Goal: Task Accomplishment & Management: Use online tool/utility

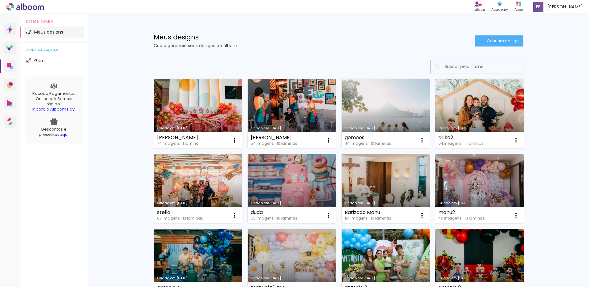
click at [481, 120] on link "Criado em [DATE]" at bounding box center [480, 114] width 88 height 70
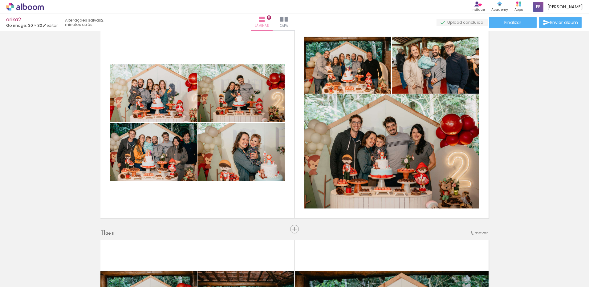
scroll to position [0, 1362]
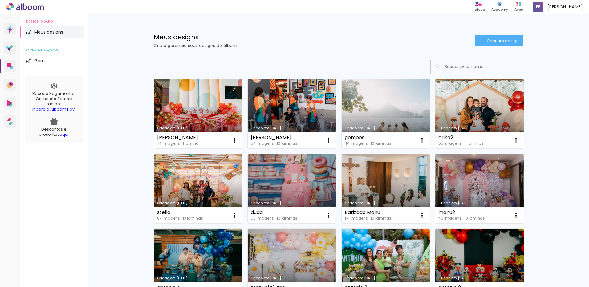
click at [113, 146] on div "Meus designs Crie e gerencie seus designs de álbum Criar um design Criado em 01…" at bounding box center [338, 222] width 501 height 417
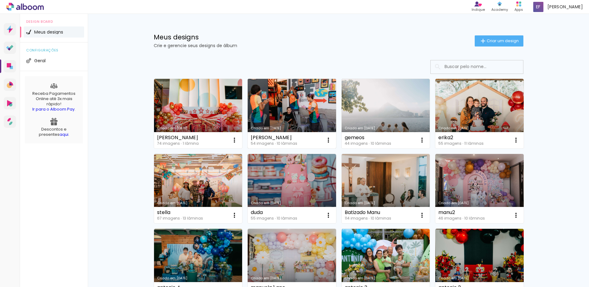
click at [296, 121] on link "Criado em [DATE]" at bounding box center [292, 114] width 88 height 70
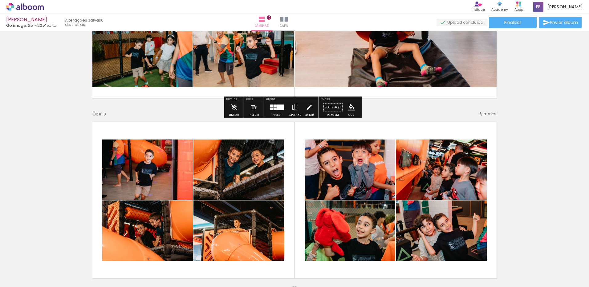
scroll to position [709, 0]
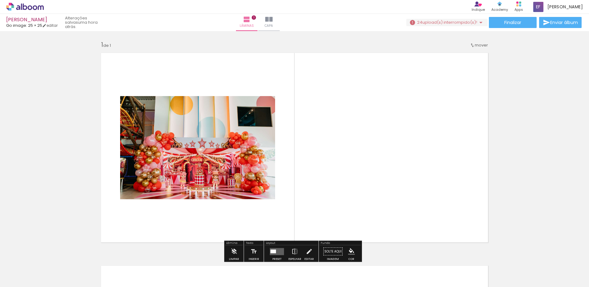
click at [439, 22] on span "upload(s) interrompido(s)!" at bounding box center [450, 22] width 55 height 6
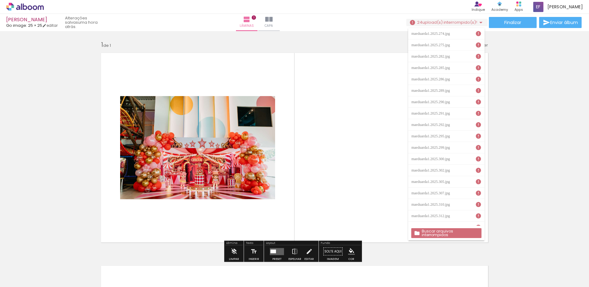
click at [0, 0] on slot "Buscar arquivos interrompidos" at bounding box center [0, 0] width 0 height 0
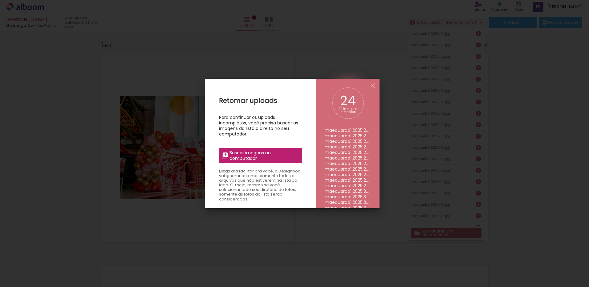
click at [263, 166] on div "Retomar uploads Para continuar os uploads incompletos, você precisa buscar as i…" at bounding box center [260, 222] width 111 height 287
click at [262, 161] on label "Buscar imagens no computador" at bounding box center [260, 155] width 83 height 15
click at [0, 0] on input "file" at bounding box center [0, 0] width 0 height 0
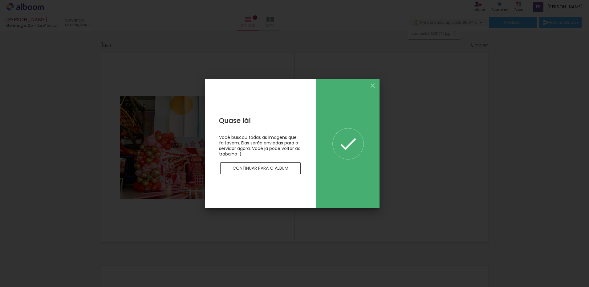
click at [239, 160] on div at bounding box center [260, 160] width 83 height 6
click at [240, 164] on paper-button "Continuar para o álbum" at bounding box center [260, 168] width 81 height 12
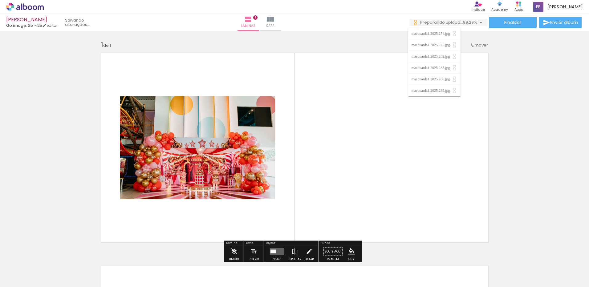
click at [26, 269] on input "Todas as fotos" at bounding box center [17, 268] width 23 height 5
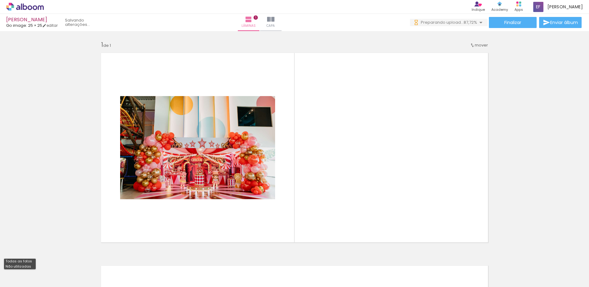
click at [30, 267] on paper-item "Não utilizadas" at bounding box center [20, 266] width 32 height 5
type input "Não utilizadas"
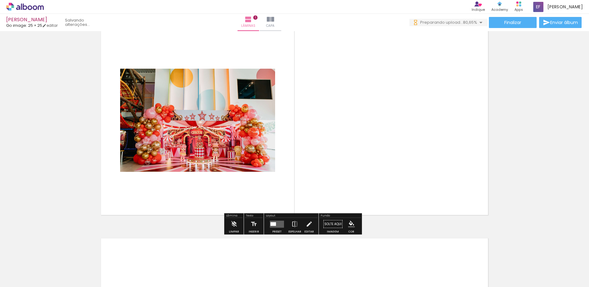
scroll to position [62, 0]
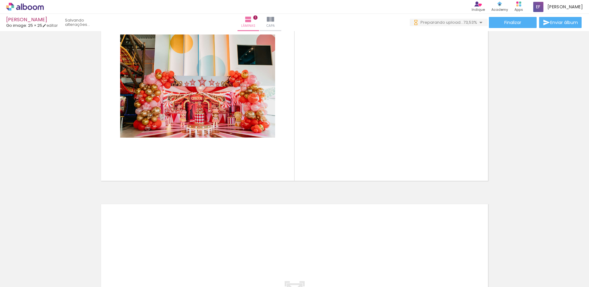
click at [76, 274] on div at bounding box center [62, 266] width 28 height 18
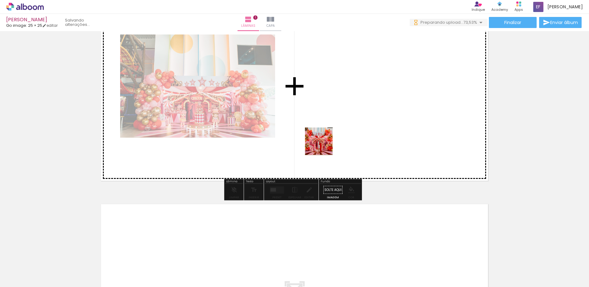
scroll to position [0, 0]
drag, startPoint x: 235, startPoint y: 273, endPoint x: 336, endPoint y: 129, distance: 176.1
click at [336, 129] on quentale-workspace at bounding box center [294, 143] width 589 height 287
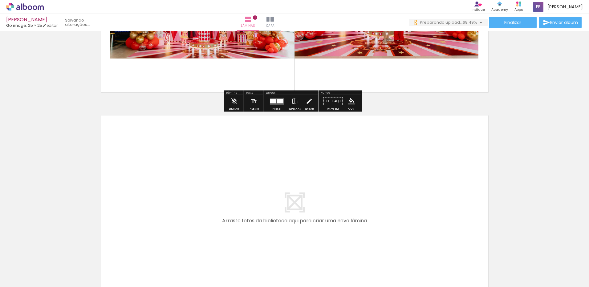
scroll to position [185, 0]
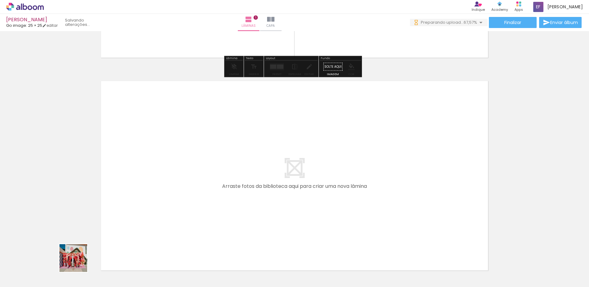
drag, startPoint x: 70, startPoint y: 276, endPoint x: 151, endPoint y: 202, distance: 109.5
click at [151, 202] on quentale-workspace at bounding box center [294, 143] width 589 height 287
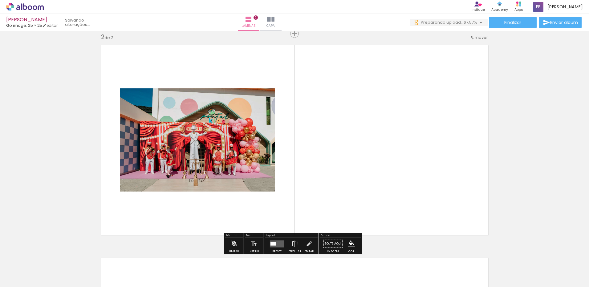
scroll to position [221, 0]
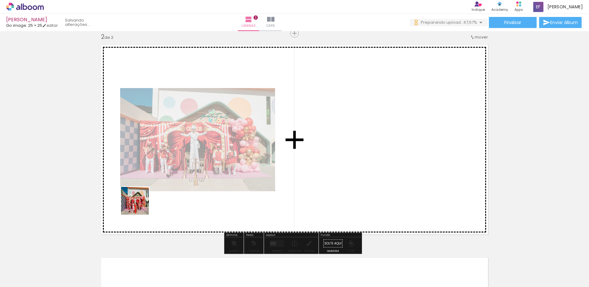
drag, startPoint x: 71, startPoint y: 262, endPoint x: 158, endPoint y: 196, distance: 109.3
click at [140, 205] on quentale-workspace at bounding box center [294, 143] width 589 height 287
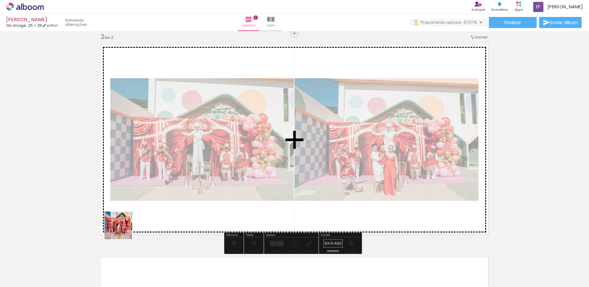
drag, startPoint x: 59, startPoint y: 272, endPoint x: 177, endPoint y: 198, distance: 139.1
click at [176, 197] on quentale-workspace at bounding box center [294, 143] width 589 height 287
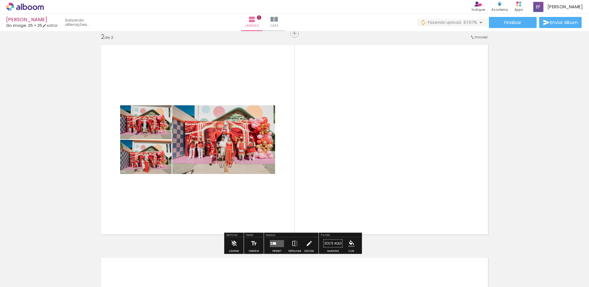
click at [278, 240] on quentale-layouter at bounding box center [277, 243] width 14 height 7
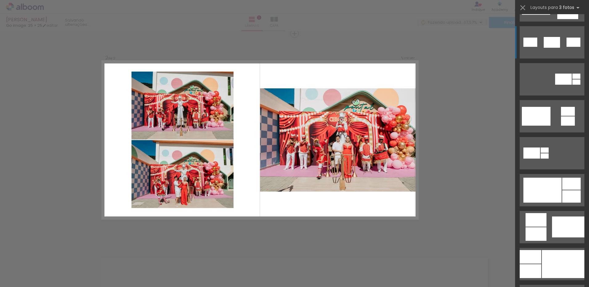
scroll to position [216, 0]
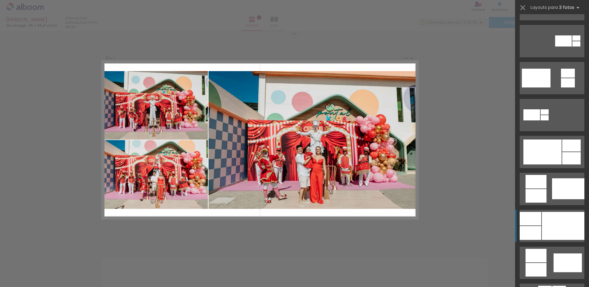
click at [570, 223] on div at bounding box center [563, 226] width 43 height 28
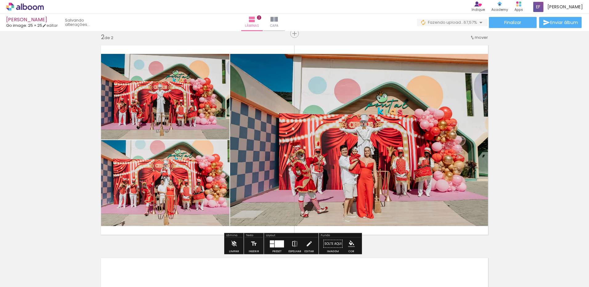
click at [294, 240] on iron-icon at bounding box center [295, 244] width 7 height 12
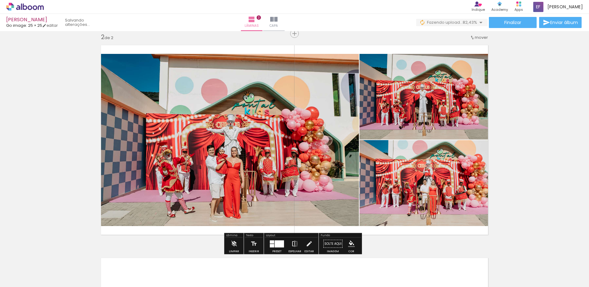
click at [296, 243] on iron-icon at bounding box center [295, 244] width 7 height 12
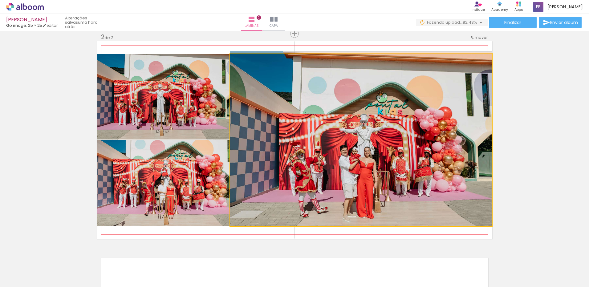
drag, startPoint x: 428, startPoint y: 205, endPoint x: 429, endPoint y: 186, distance: 18.9
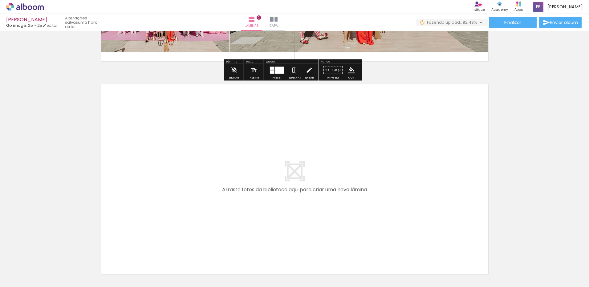
scroll to position [406, 0]
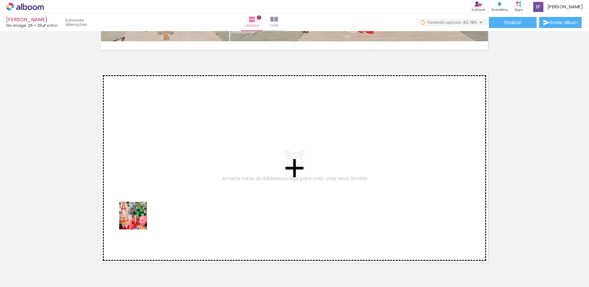
drag, startPoint x: 74, startPoint y: 266, endPoint x: 104, endPoint y: 269, distance: 30.3
click at [149, 212] on quentale-workspace at bounding box center [294, 143] width 589 height 287
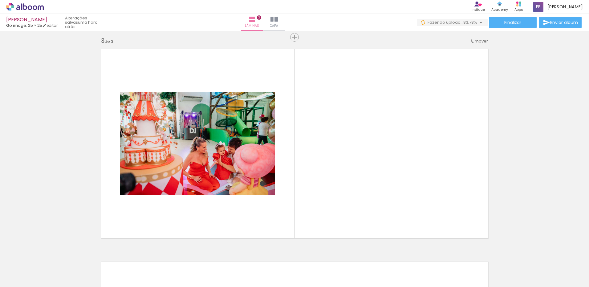
scroll to position [434, 0]
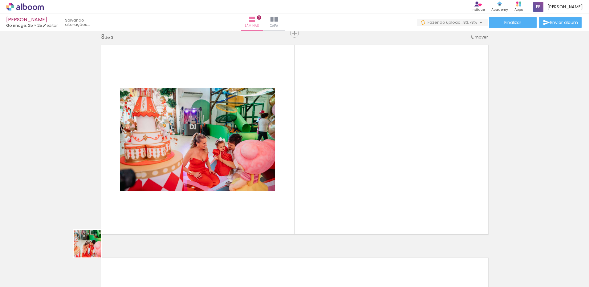
drag, startPoint x: 80, startPoint y: 257, endPoint x: 154, endPoint y: 199, distance: 93.7
click at [154, 199] on quentale-workspace at bounding box center [294, 143] width 589 height 287
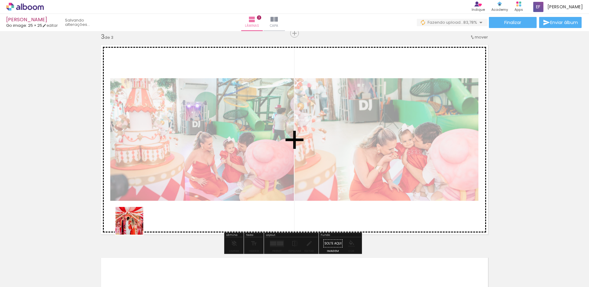
drag, startPoint x: 88, startPoint y: 257, endPoint x: 155, endPoint y: 211, distance: 81.9
click at [155, 211] on quentale-workspace at bounding box center [294, 143] width 589 height 287
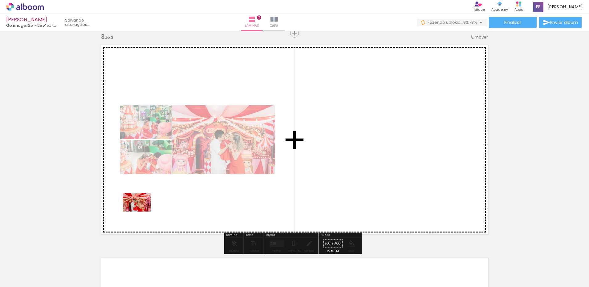
drag, startPoint x: 73, startPoint y: 261, endPoint x: 141, endPoint y: 212, distance: 84.5
click at [141, 212] on quentale-workspace at bounding box center [294, 143] width 589 height 287
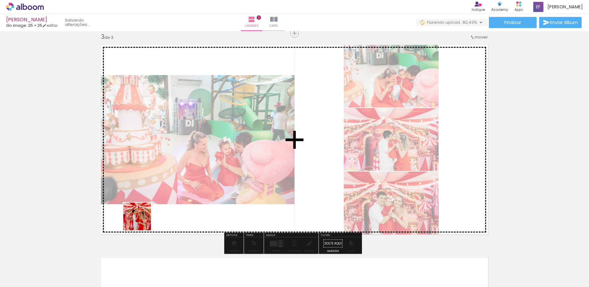
drag, startPoint x: 68, startPoint y: 270, endPoint x: 164, endPoint y: 207, distance: 114.9
click at [164, 207] on quentale-workspace at bounding box center [294, 143] width 589 height 287
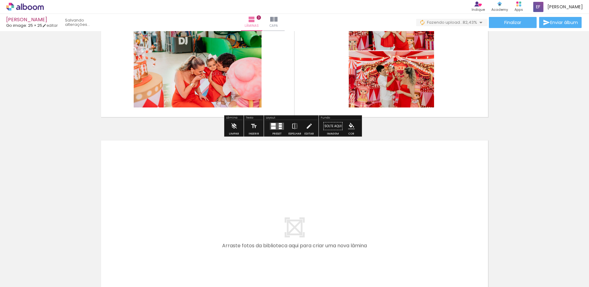
scroll to position [557, 0]
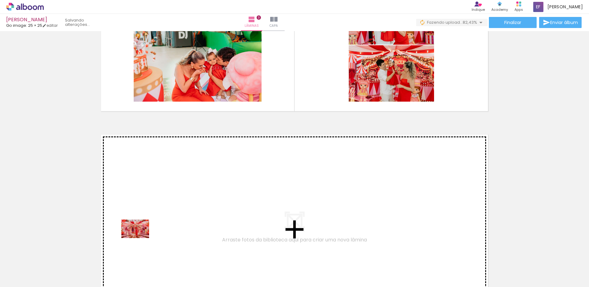
drag, startPoint x: 71, startPoint y: 267, endPoint x: 140, endPoint y: 238, distance: 74.6
click at [140, 238] on quentale-workspace at bounding box center [294, 143] width 589 height 287
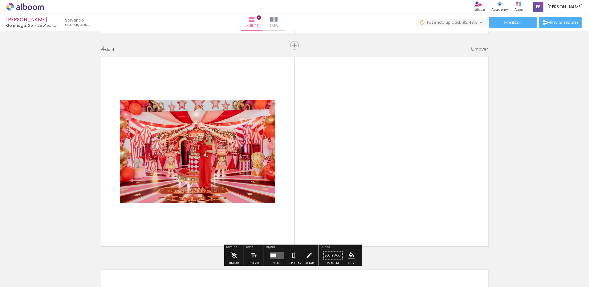
scroll to position [647, 0]
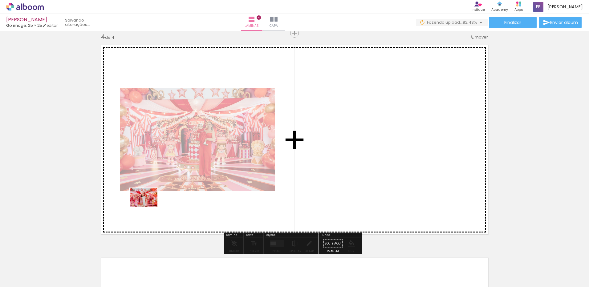
drag, startPoint x: 76, startPoint y: 261, endPoint x: 148, endPoint y: 207, distance: 90.2
click at [148, 207] on quentale-workspace at bounding box center [294, 143] width 589 height 287
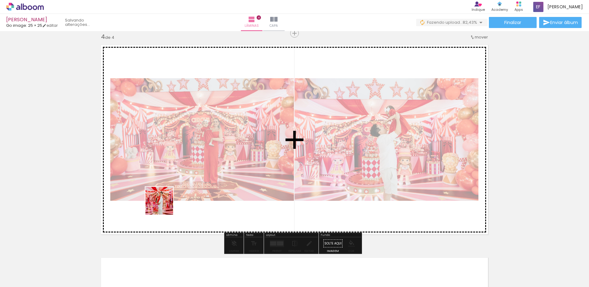
drag, startPoint x: 63, startPoint y: 264, endPoint x: 165, endPoint y: 205, distance: 118.3
click at [165, 205] on quentale-workspace at bounding box center [294, 143] width 589 height 287
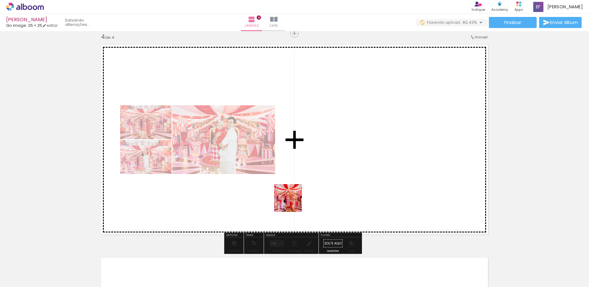
drag, startPoint x: 275, startPoint y: 268, endPoint x: 296, endPoint y: 189, distance: 81.6
click at [296, 189] on quentale-workspace at bounding box center [294, 143] width 589 height 287
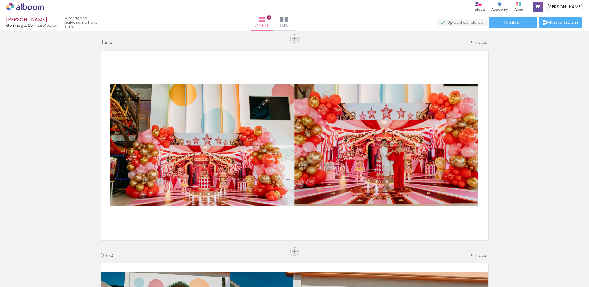
scroll to position [0, 0]
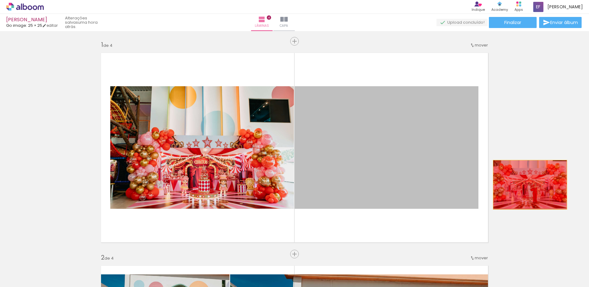
drag, startPoint x: 341, startPoint y: 173, endPoint x: 528, endPoint y: 185, distance: 187.5
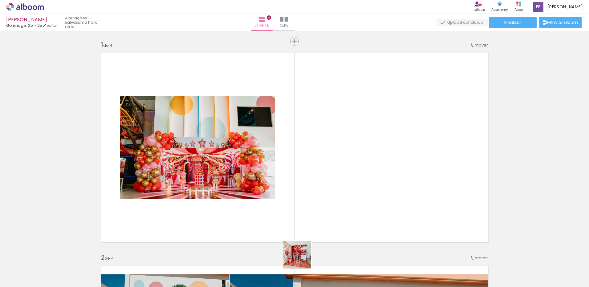
drag, startPoint x: 296, startPoint y: 268, endPoint x: 339, endPoint y: 244, distance: 49.1
click at [326, 212] on quentale-workspace at bounding box center [294, 143] width 589 height 287
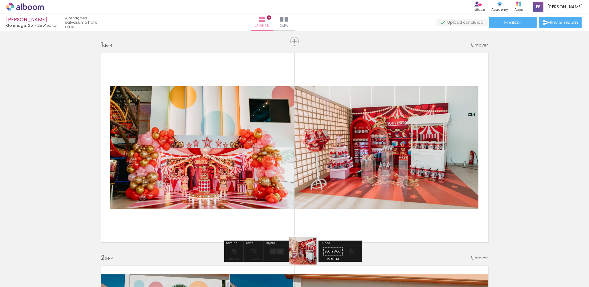
drag, startPoint x: 302, startPoint y: 266, endPoint x: 327, endPoint y: 196, distance: 74.5
click at [328, 196] on quentale-workspace at bounding box center [294, 143] width 589 height 287
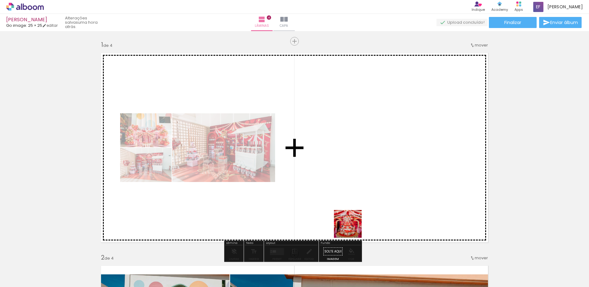
drag, startPoint x: 337, startPoint y: 264, endPoint x: 402, endPoint y: 257, distance: 65.3
click at [358, 197] on quentale-workspace at bounding box center [294, 143] width 589 height 287
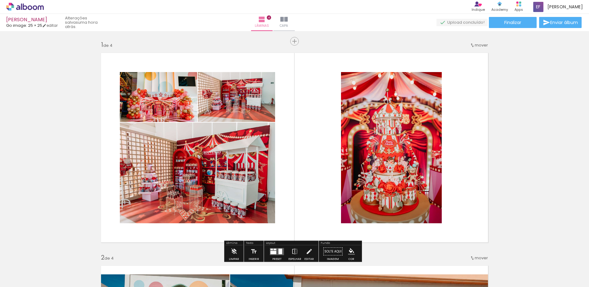
drag, startPoint x: 339, startPoint y: 268, endPoint x: 383, endPoint y: 260, distance: 44.5
click at [354, 213] on quentale-workspace at bounding box center [294, 143] width 589 height 287
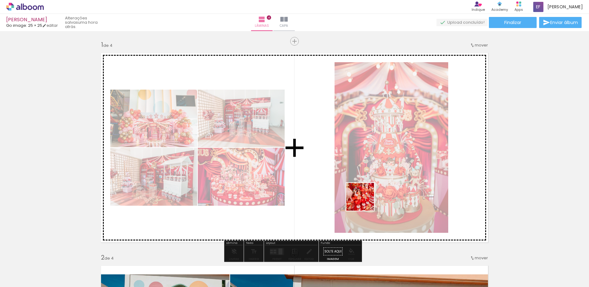
drag, startPoint x: 347, startPoint y: 269, endPoint x: 365, endPoint y: 202, distance: 69.8
click at [365, 202] on quentale-workspace at bounding box center [294, 143] width 589 height 287
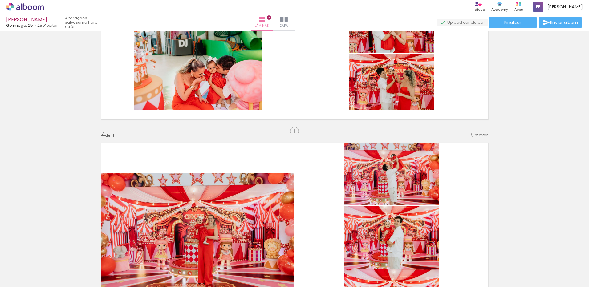
scroll to position [555, 0]
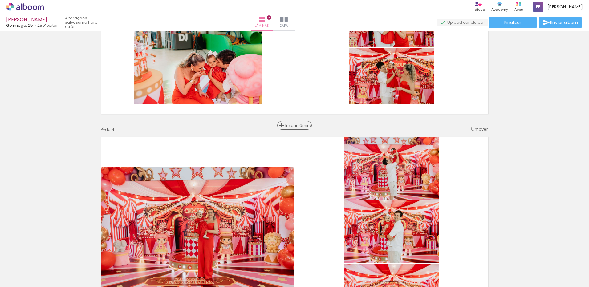
click at [294, 127] on span "Inserir lâmina" at bounding box center [297, 126] width 24 height 4
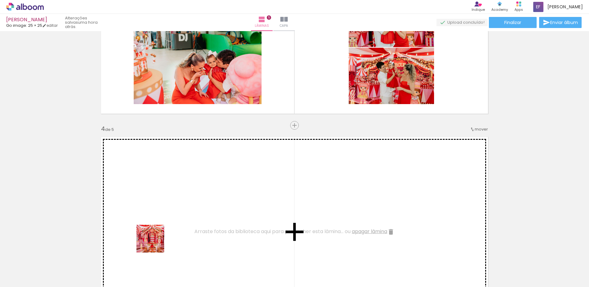
drag, startPoint x: 140, startPoint y: 259, endPoint x: 166, endPoint y: 255, distance: 26.6
click at [163, 235] on quentale-workspace at bounding box center [294, 143] width 589 height 287
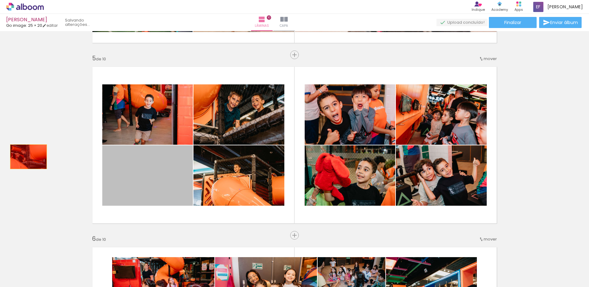
drag, startPoint x: 170, startPoint y: 179, endPoint x: 26, endPoint y: 157, distance: 145.1
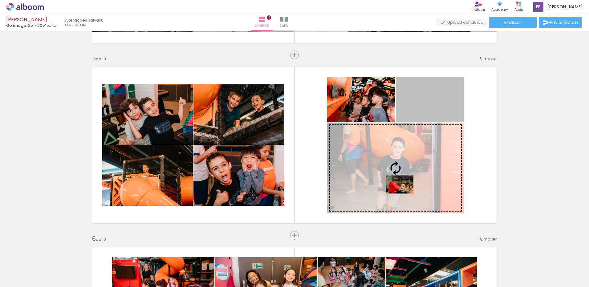
drag, startPoint x: 417, startPoint y: 111, endPoint x: 398, endPoint y: 185, distance: 76.5
click at [0, 0] on slot at bounding box center [0, 0] width 0 height 0
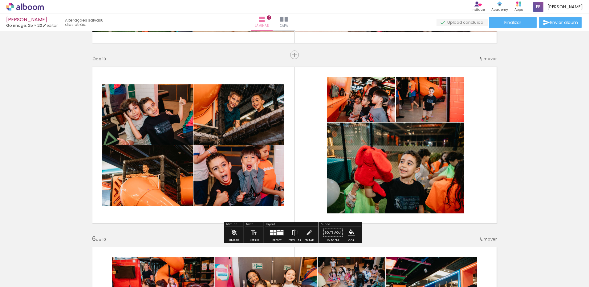
click at [278, 230] on quentale-layouter at bounding box center [277, 233] width 14 height 6
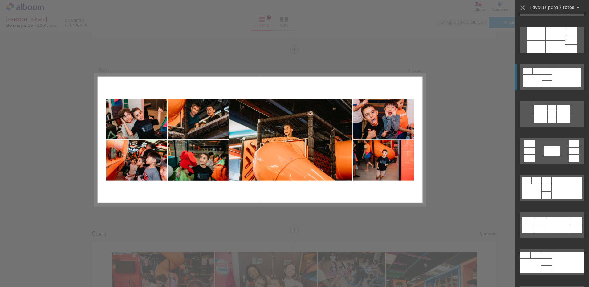
scroll to position [955, 0]
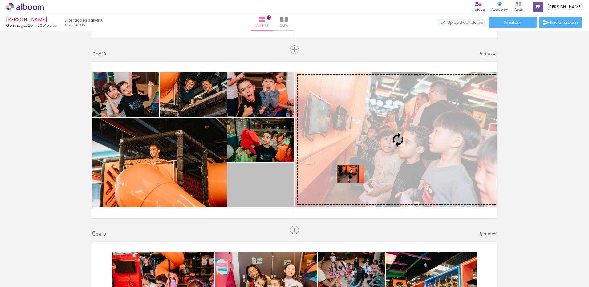
drag, startPoint x: 332, startPoint y: 177, endPoint x: 349, endPoint y: 174, distance: 17.2
click at [0, 0] on slot at bounding box center [0, 0] width 0 height 0
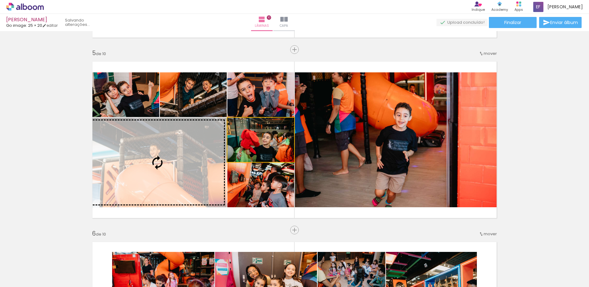
drag, startPoint x: 251, startPoint y: 150, endPoint x: 182, endPoint y: 156, distance: 69.0
click at [0, 0] on slot at bounding box center [0, 0] width 0 height 0
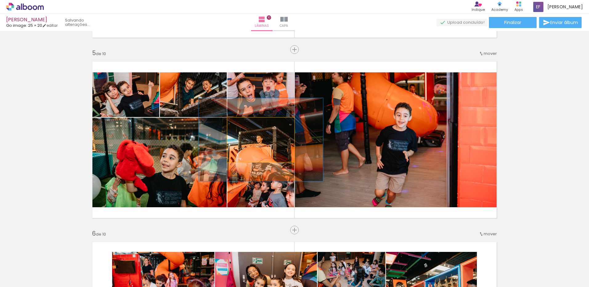
drag, startPoint x: 247, startPoint y: 125, endPoint x: 261, endPoint y: 126, distance: 13.9
type paper-slider "186"
click at [261, 126] on div at bounding box center [261, 124] width 10 height 10
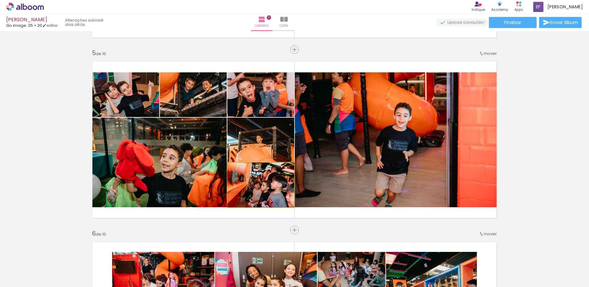
drag, startPoint x: 268, startPoint y: 173, endPoint x: 258, endPoint y: 169, distance: 10.4
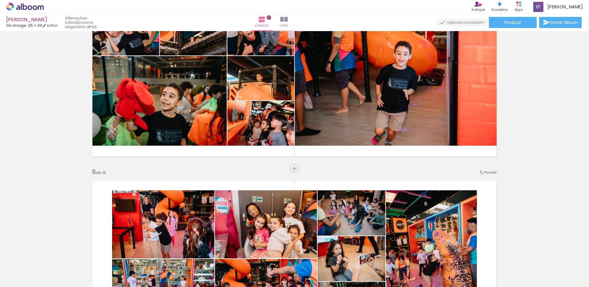
scroll to position [745, 0]
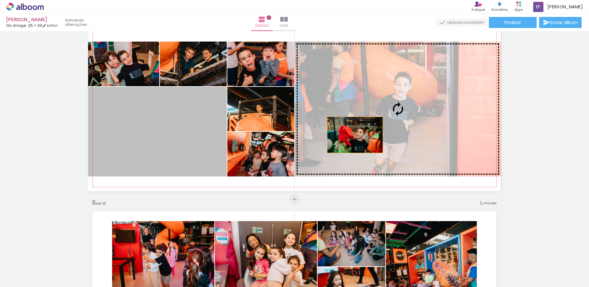
drag, startPoint x: 188, startPoint y: 157, endPoint x: 353, endPoint y: 135, distance: 166.3
click at [0, 0] on slot at bounding box center [0, 0] width 0 height 0
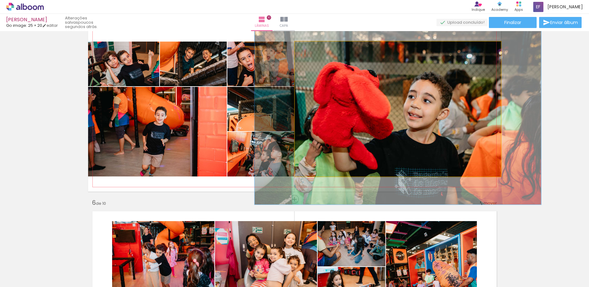
drag, startPoint x: 308, startPoint y: 46, endPoint x: 319, endPoint y: 52, distance: 12.2
click at [317, 47] on div at bounding box center [318, 48] width 10 height 10
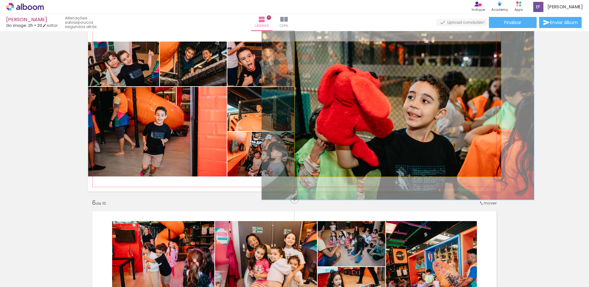
type paper-slider "131"
click at [312, 49] on div at bounding box center [317, 48] width 10 height 10
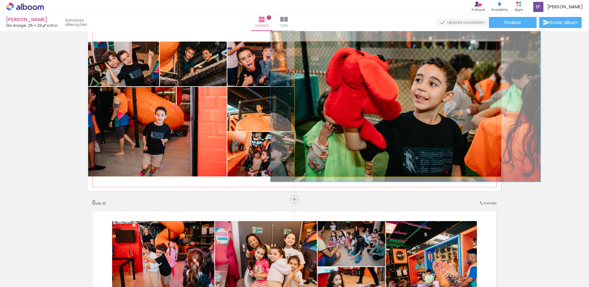
drag, startPoint x: 369, startPoint y: 116, endPoint x: 375, endPoint y: 99, distance: 17.5
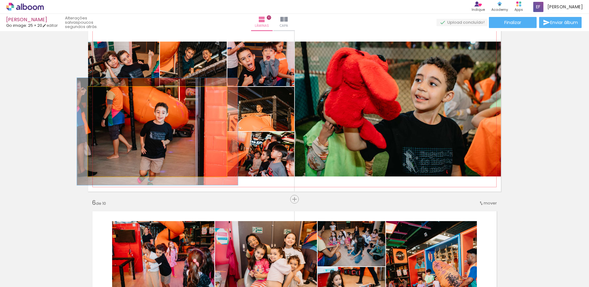
drag, startPoint x: 101, startPoint y: 94, endPoint x: 107, endPoint y: 97, distance: 6.9
click at [105, 94] on div at bounding box center [106, 94] width 6 height 6
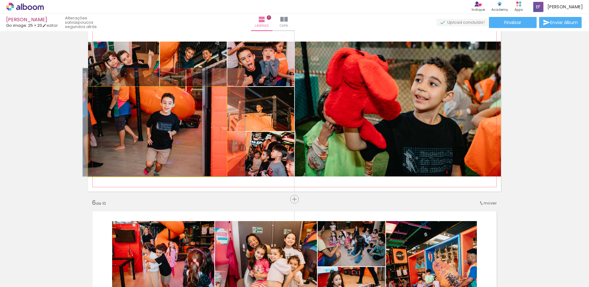
drag, startPoint x: 136, startPoint y: 123, endPoint x: 142, endPoint y: 115, distance: 10.0
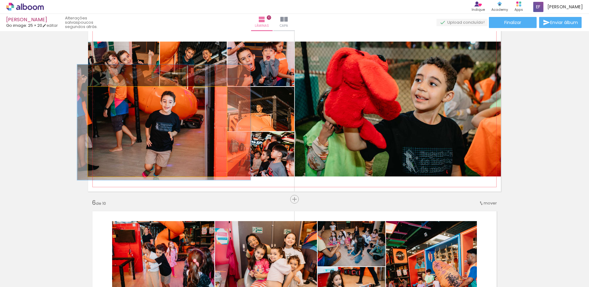
type paper-slider "125"
click at [108, 96] on div at bounding box center [109, 93] width 10 height 10
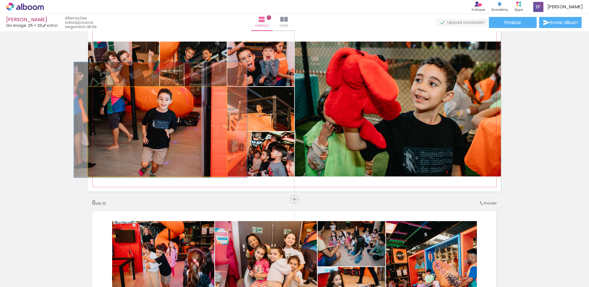
drag, startPoint x: 162, startPoint y: 116, endPoint x: 158, endPoint y: 113, distance: 4.4
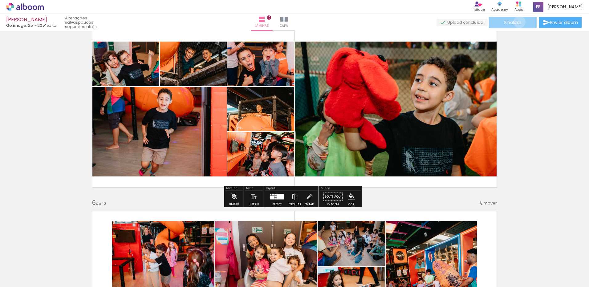
click at [518, 22] on span "Finalizar" at bounding box center [513, 22] width 17 height 4
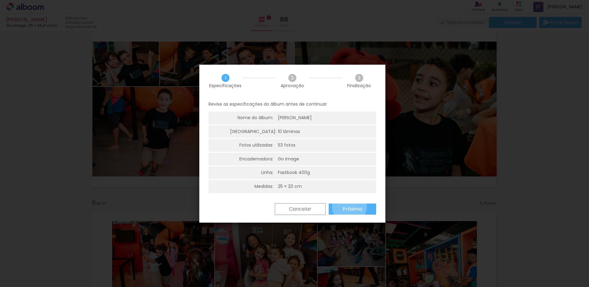
click at [0, 0] on slot "Próximo" at bounding box center [0, 0] width 0 height 0
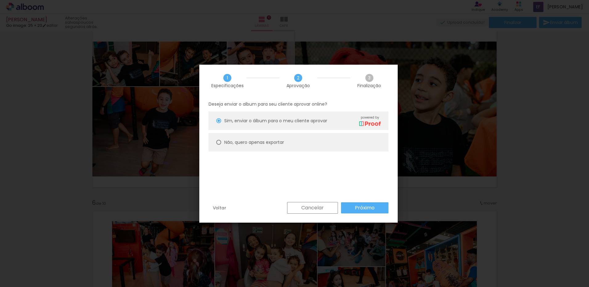
click at [0, 0] on slot "Não, quero apenas exportar" at bounding box center [0, 0] width 0 height 0
type paper-radio-button "on"
click at [353, 207] on paper-button "Próximo" at bounding box center [364, 208] width 47 height 11
type input "Alta, 300 DPI"
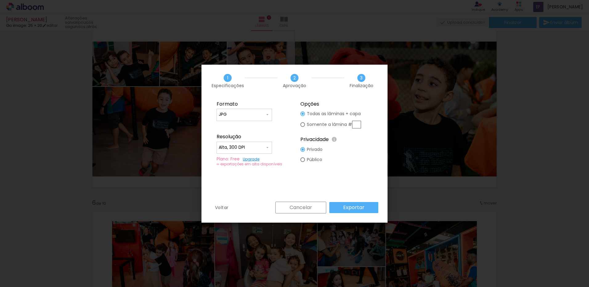
click at [353, 125] on input "text" at bounding box center [356, 125] width 9 height 8
type paper-radio-button "on"
type input "5"
click at [349, 202] on div "Cancelar Exportar" at bounding box center [325, 208] width 106 height 12
click at [0, 0] on slot "Exportar" at bounding box center [0, 0] width 0 height 0
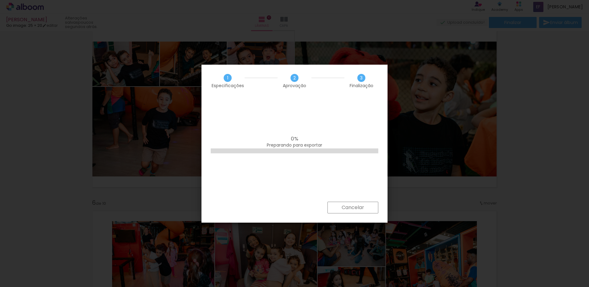
scroll to position [955, 0]
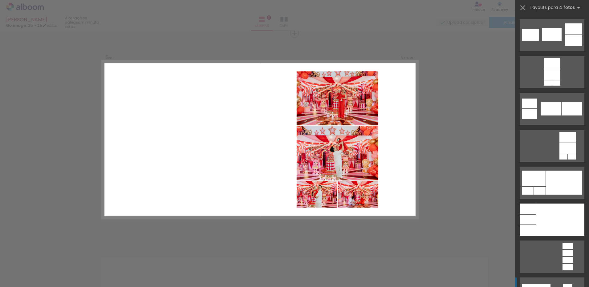
scroll to position [2158, 0]
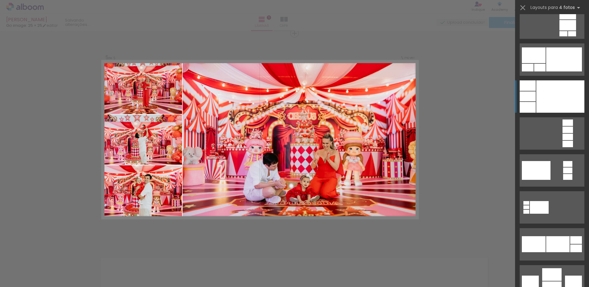
click at [559, 108] on div at bounding box center [561, 96] width 48 height 32
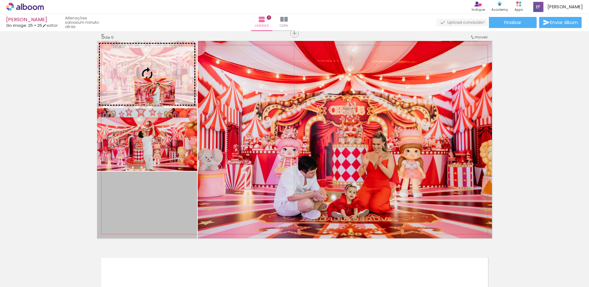
drag, startPoint x: 139, startPoint y: 197, endPoint x: 153, endPoint y: 89, distance: 108.2
click at [0, 0] on slot at bounding box center [0, 0] width 0 height 0
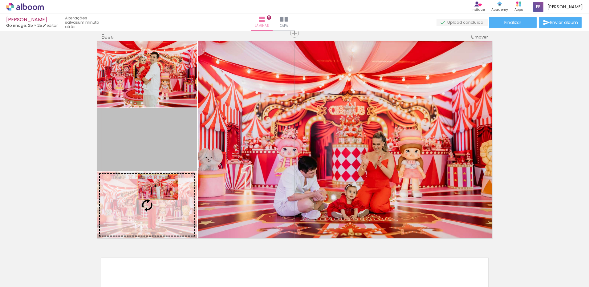
drag, startPoint x: 164, startPoint y: 143, endPoint x: 155, endPoint y: 189, distance: 46.8
click at [0, 0] on slot at bounding box center [0, 0] width 0 height 0
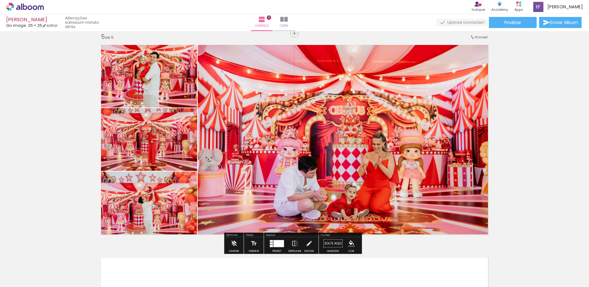
type paper-slider "116"
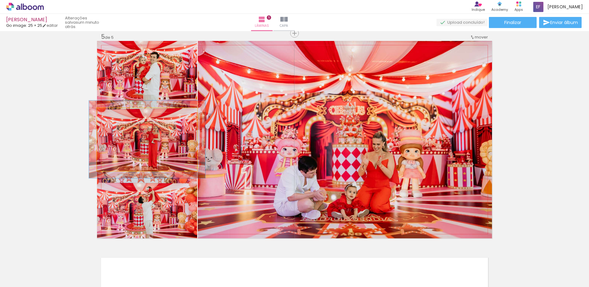
click at [116, 116] on div at bounding box center [124, 115] width 24 height 10
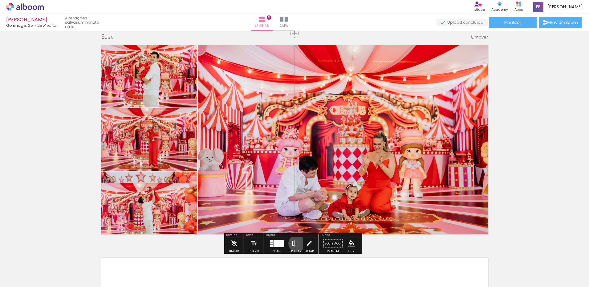
click at [296, 244] on iron-icon at bounding box center [295, 244] width 7 height 12
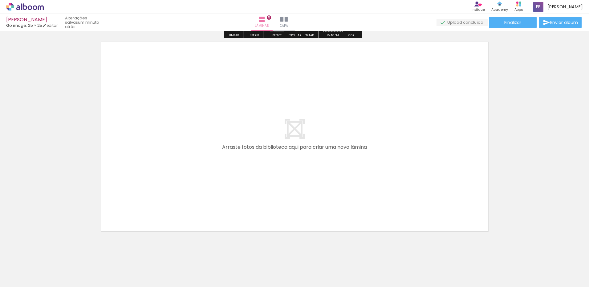
scroll to position [1084, 0]
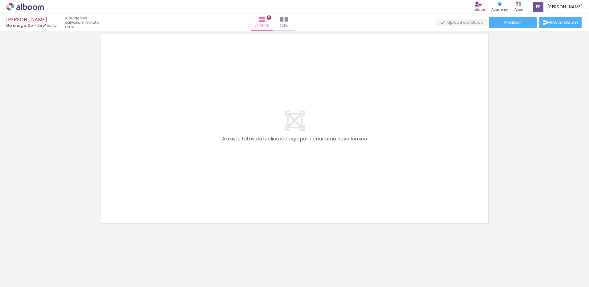
click at [68, 277] on quentale-thumb at bounding box center [61, 266] width 35 height 35
click at [68, 272] on div at bounding box center [62, 266] width 31 height 20
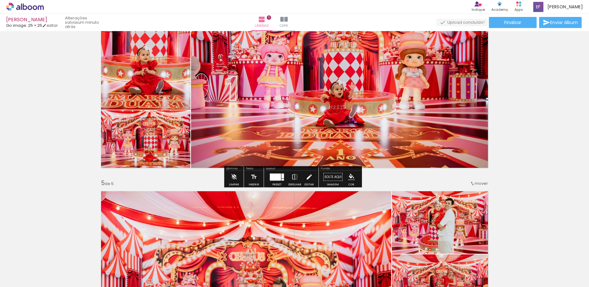
scroll to position [714, 0]
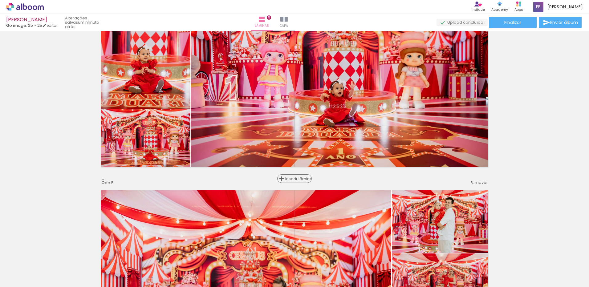
drag, startPoint x: 297, startPoint y: 185, endPoint x: 290, endPoint y: 179, distance: 8.8
click at [289, 179] on span "Inserir lâmina" at bounding box center [297, 179] width 24 height 4
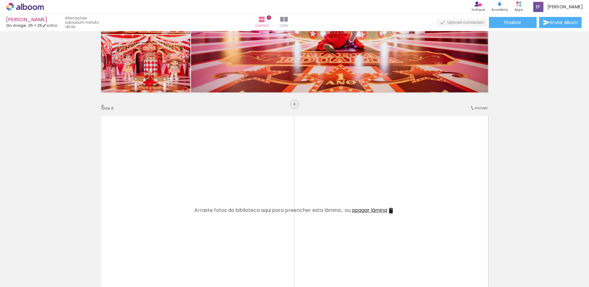
scroll to position [807, 0]
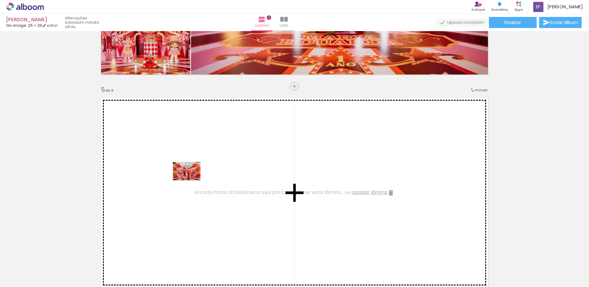
drag, startPoint x: 67, startPoint y: 270, endPoint x: 191, endPoint y: 181, distance: 153.3
click at [191, 181] on quentale-workspace at bounding box center [294, 143] width 589 height 287
